Goal: Task Accomplishment & Management: Manage account settings

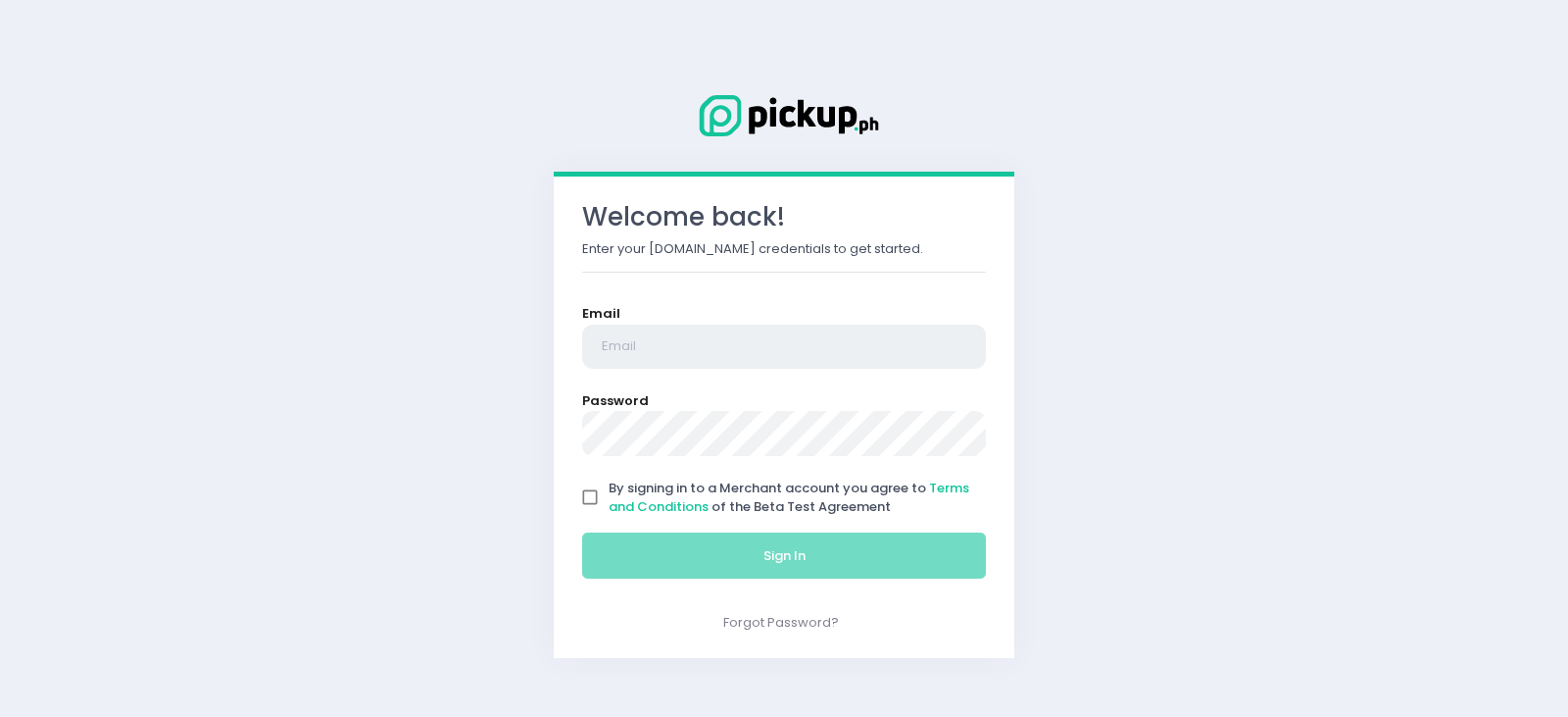
type input "[EMAIL_ADDRESS][DOMAIN_NAME]"
click at [588, 498] on input "By signing in to a Merchant account you agree to Terms and Conditions of the Be…" at bounding box center [590, 498] width 38 height 38
checkbox input "true"
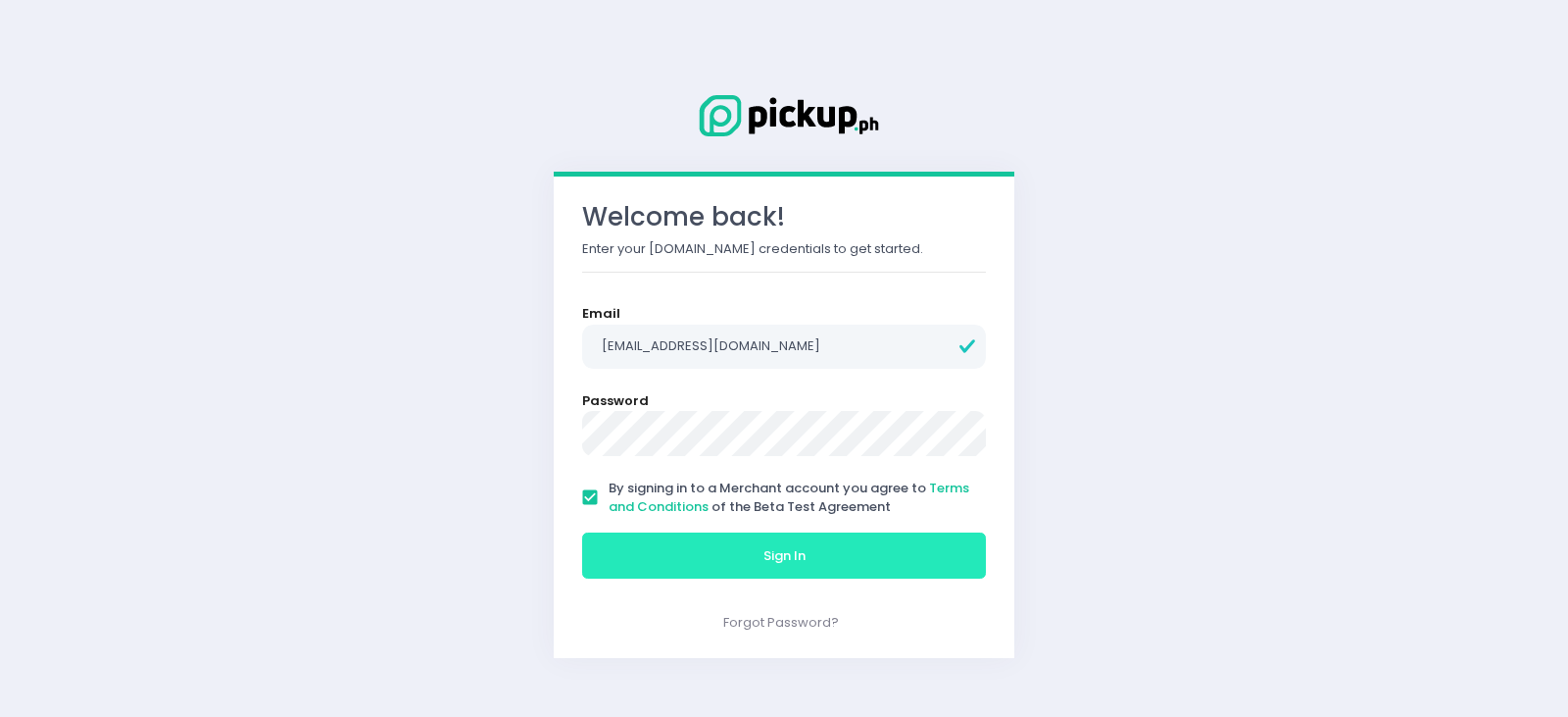
drag, startPoint x: 752, startPoint y: 548, endPoint x: 984, endPoint y: 369, distance: 293.0
click at [755, 544] on button "Sign In" at bounding box center [784, 555] width 404 height 47
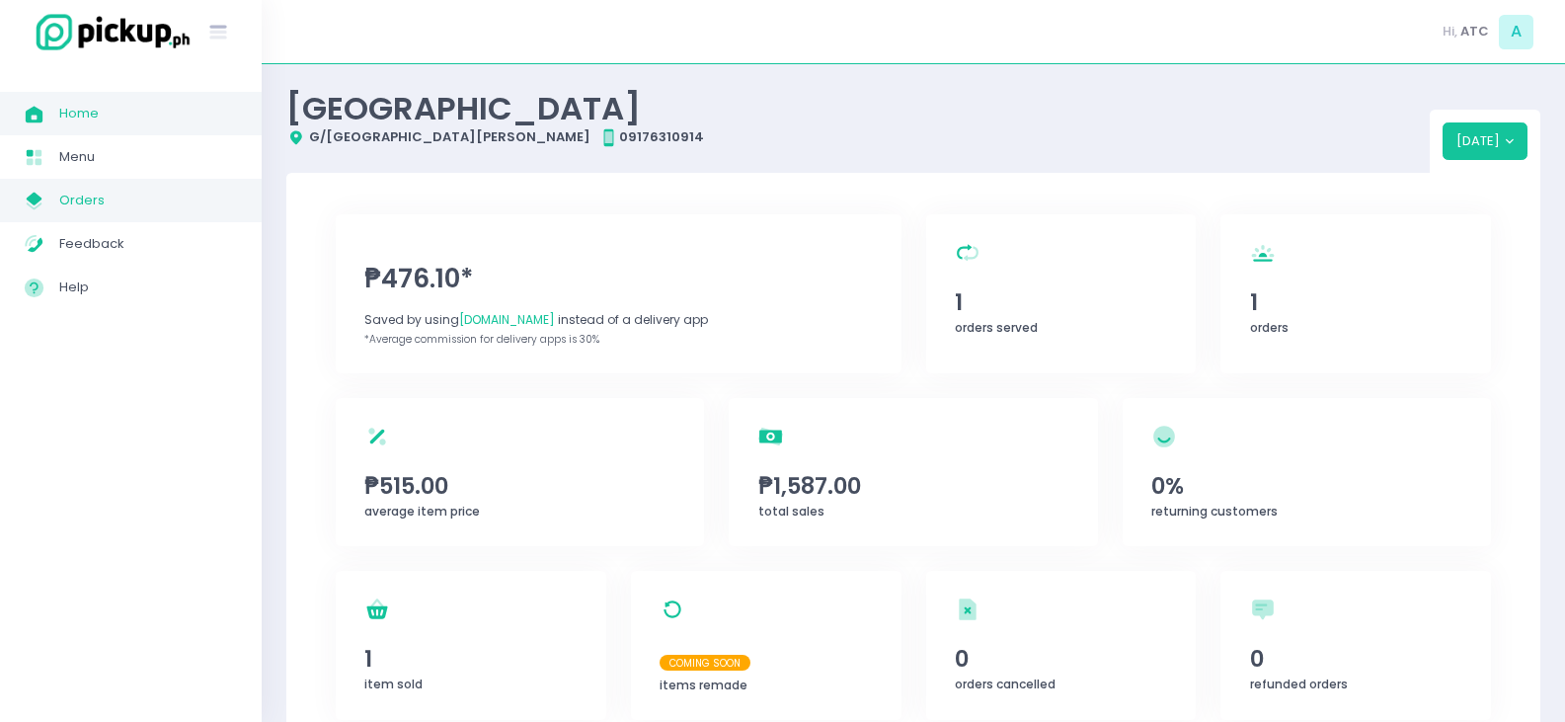
click at [82, 194] on span "Orders" at bounding box center [148, 201] width 178 height 26
